Goal: Task Accomplishment & Management: Use online tool/utility

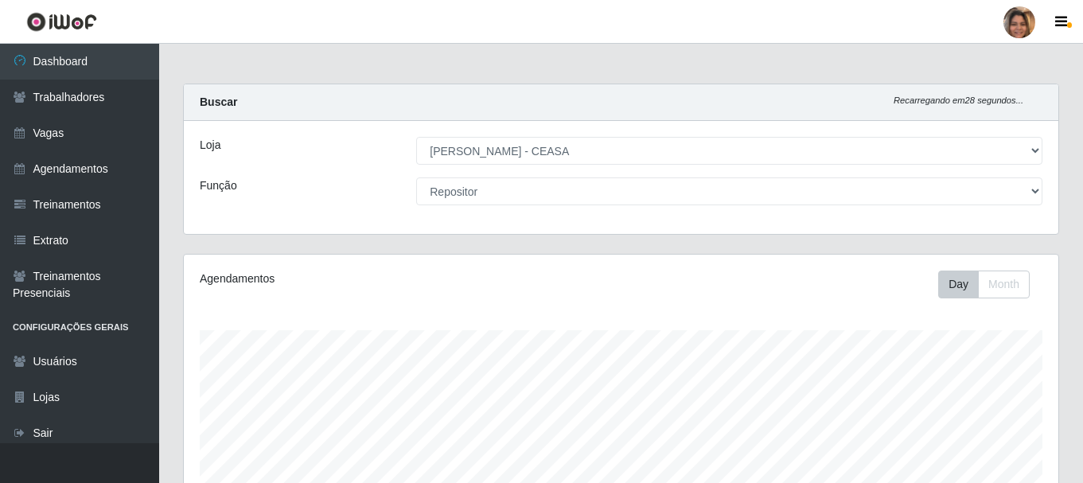
select select "474"
select select "24"
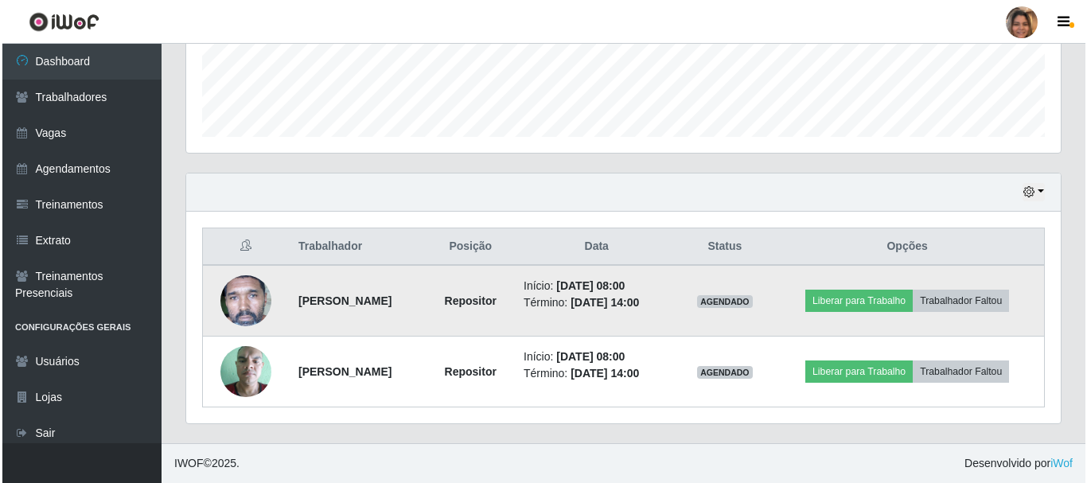
scroll to position [330, 874]
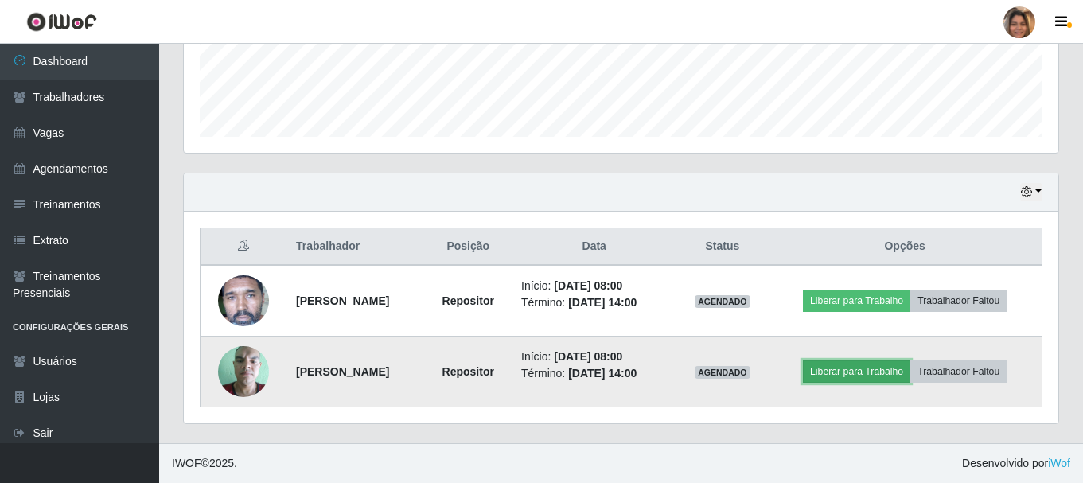
click at [845, 372] on button "Liberar para Trabalho" at bounding box center [856, 371] width 107 height 22
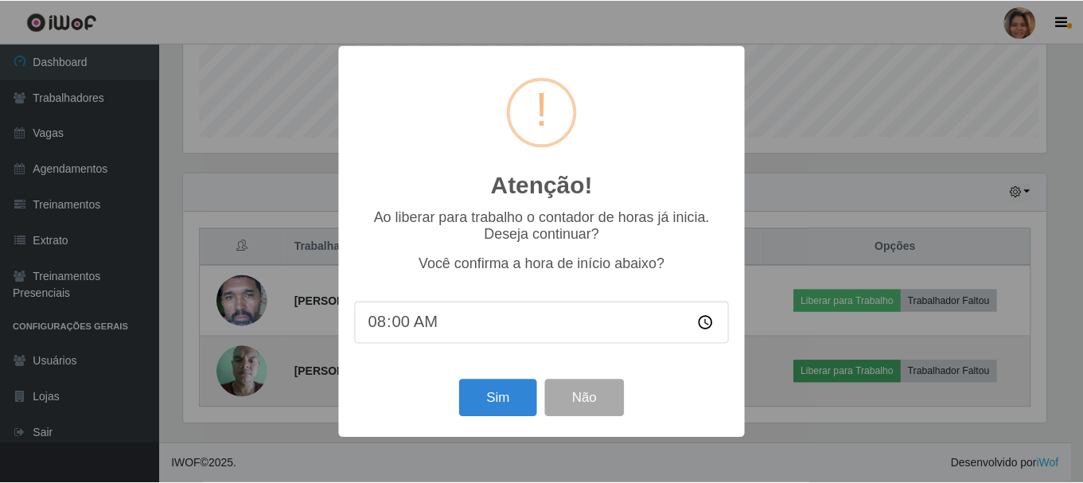
scroll to position [330, 866]
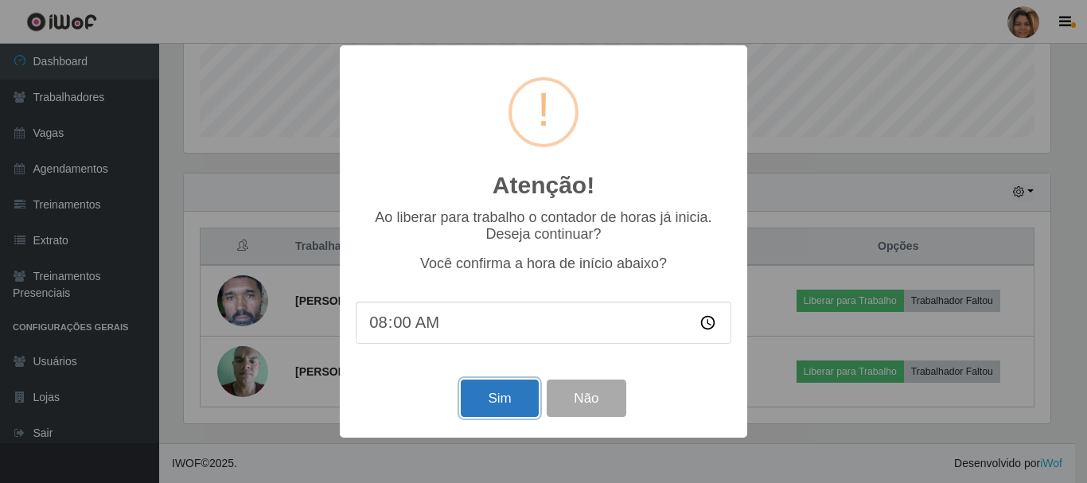
click at [504, 399] on button "Sim" at bounding box center [499, 398] width 77 height 37
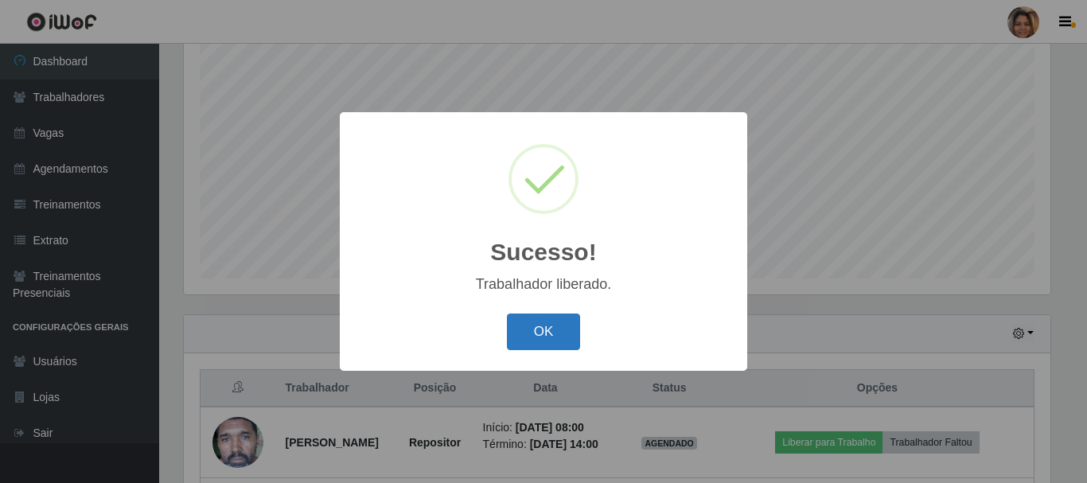
click at [537, 325] on button "OK" at bounding box center [544, 331] width 74 height 37
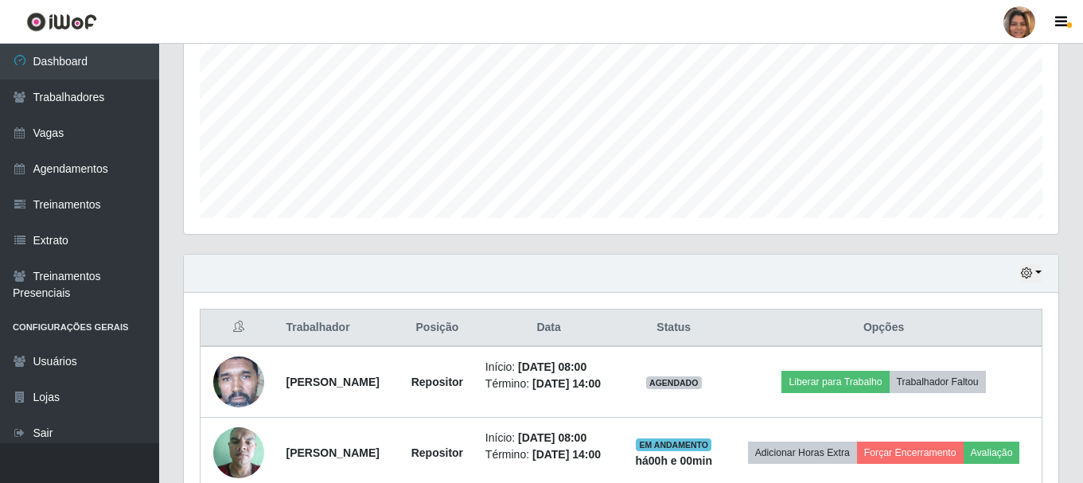
scroll to position [432, 0]
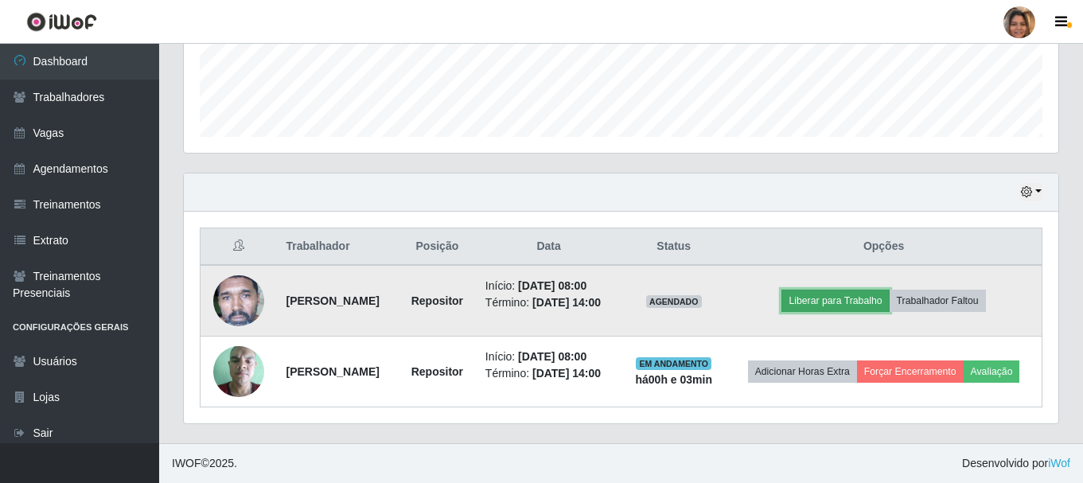
click at [864, 304] on button "Liberar para Trabalho" at bounding box center [834, 301] width 107 height 22
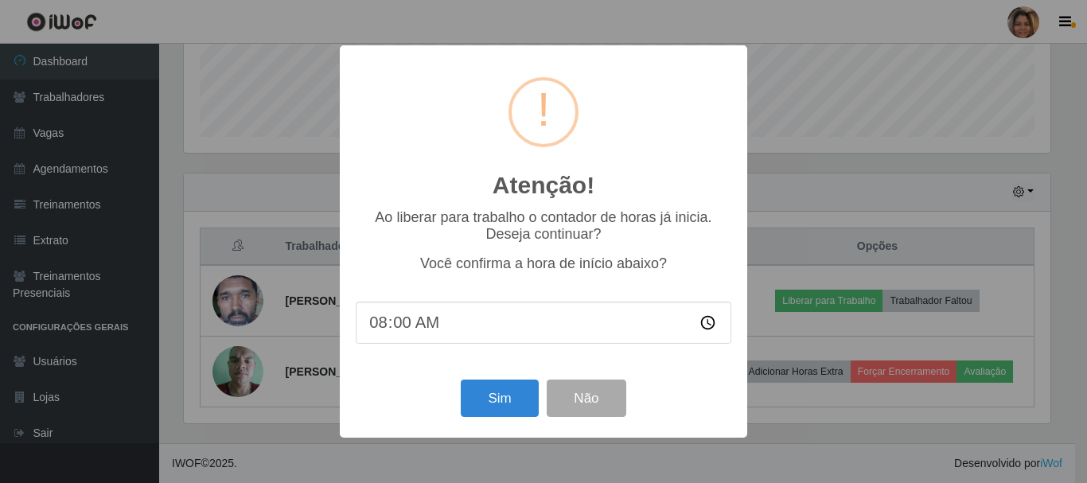
click at [405, 331] on input "08:00" at bounding box center [544, 323] width 376 height 42
type input "08:03"
click at [518, 401] on button "Sim" at bounding box center [499, 398] width 77 height 37
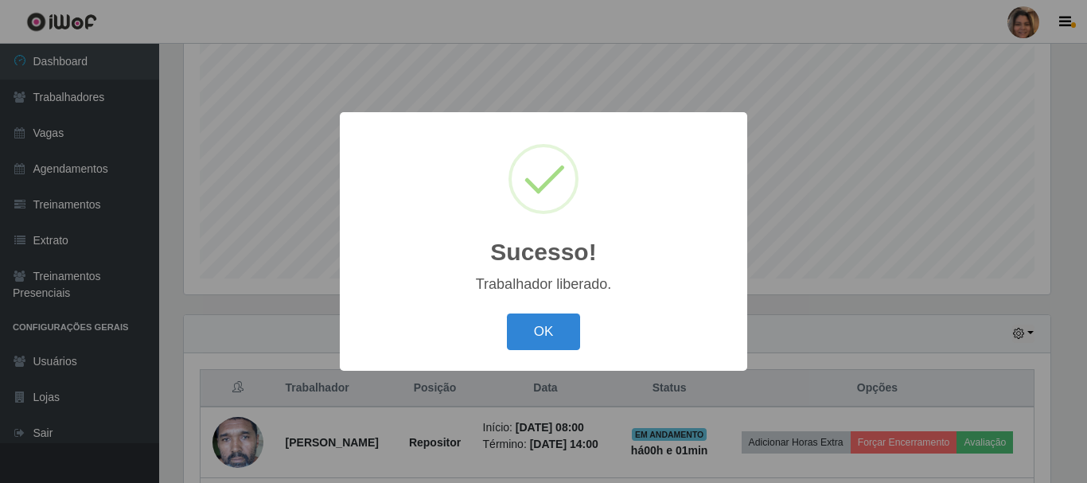
click at [507, 313] on button "OK" at bounding box center [544, 331] width 74 height 37
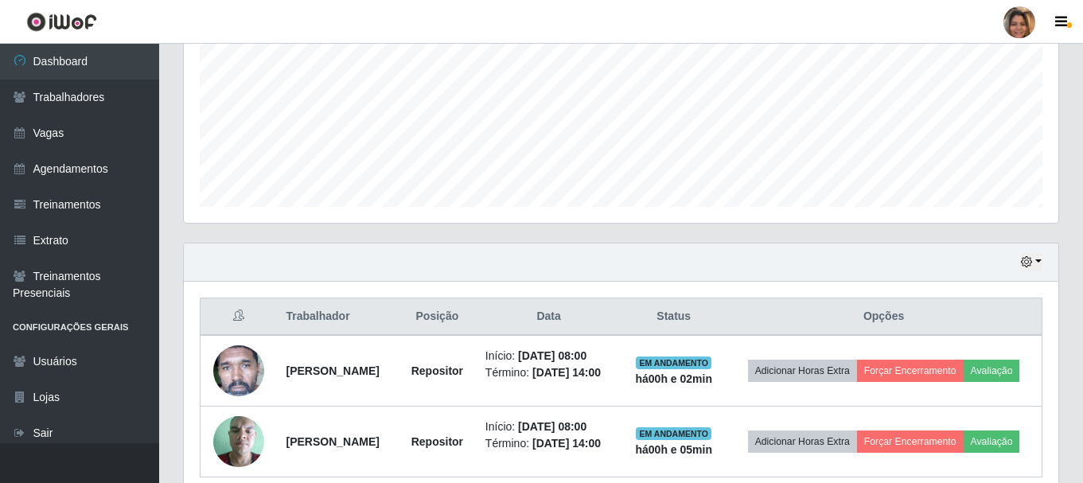
scroll to position [432, 0]
